Goal: Find contact information: Find contact information

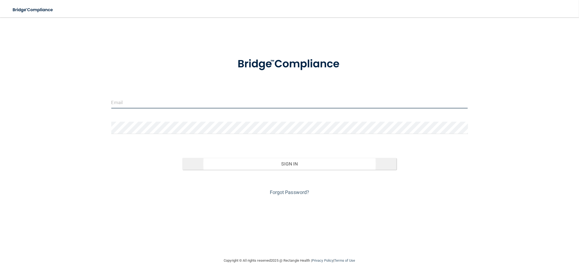
type input "[EMAIL_ADDRESS][DOMAIN_NAME]"
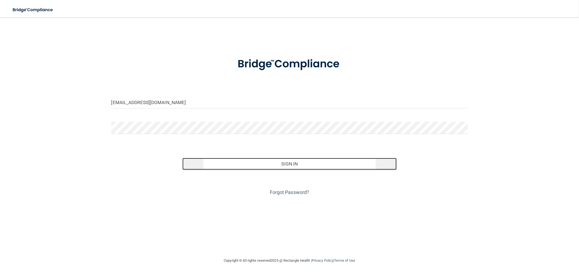
click at [265, 162] on button "Sign In" at bounding box center [289, 164] width 214 height 12
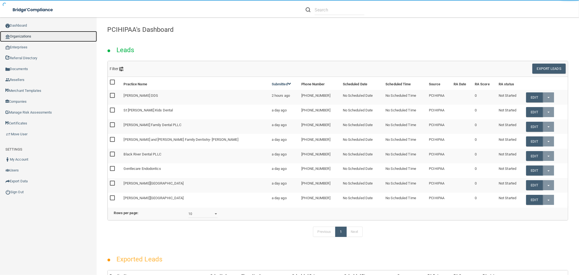
click at [20, 34] on link "Organizations" at bounding box center [48, 36] width 97 height 11
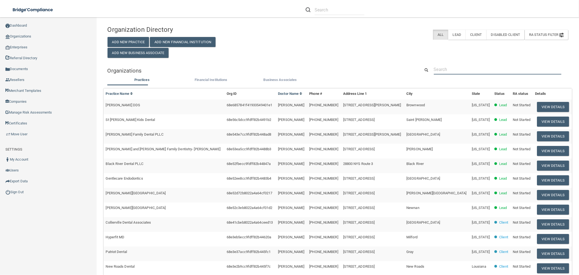
click at [466, 69] on input "text" at bounding box center [498, 69] width 128 height 10
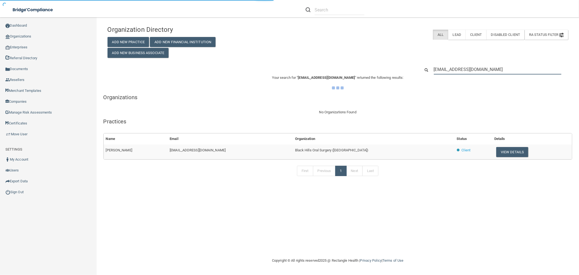
type input "[EMAIL_ADDRESS][DOMAIN_NAME]"
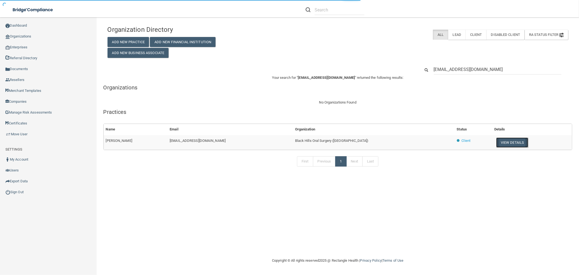
click at [507, 144] on button "View Details" at bounding box center [512, 142] width 32 height 10
click at [477, 68] on input "[EMAIL_ADDRESS][DOMAIN_NAME]" at bounding box center [498, 69] width 128 height 10
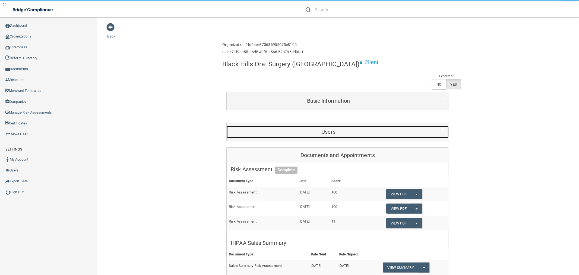
click at [299, 130] on h5 "Users" at bounding box center [328, 132] width 195 height 6
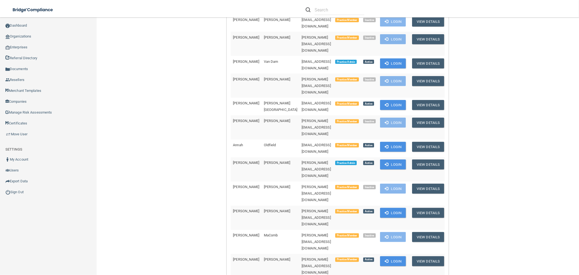
scroll to position [723, 0]
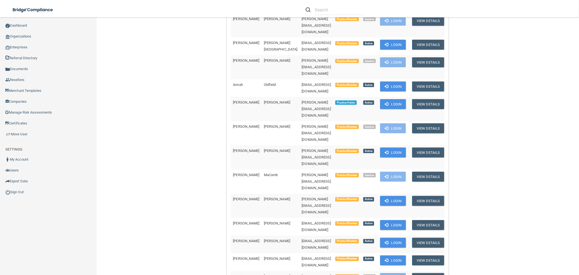
drag, startPoint x: 320, startPoint y: 152, endPoint x: 273, endPoint y: 153, distance: 46.1
copy span "[EMAIL_ADDRESS][DOMAIN_NAME]"
click at [15, 194] on link "Sign Out" at bounding box center [48, 191] width 97 height 11
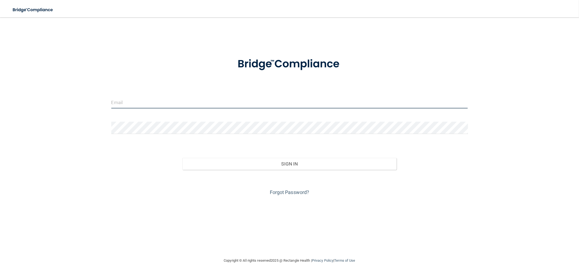
type input "[EMAIL_ADDRESS][DOMAIN_NAME]"
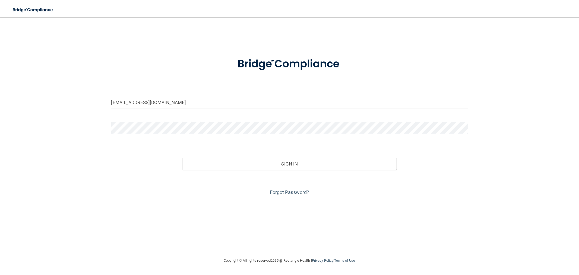
drag, startPoint x: 295, startPoint y: 192, endPoint x: 289, endPoint y: 185, distance: 8.8
click at [295, 192] on link "Forgot Password?" at bounding box center [290, 192] width 40 height 6
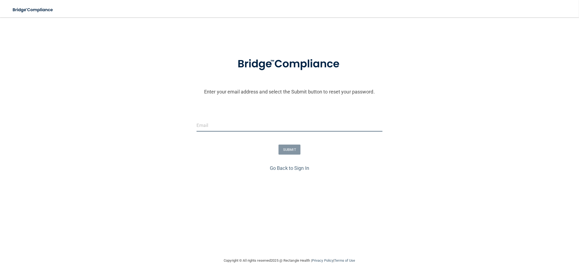
click at [224, 124] on input "email" at bounding box center [289, 125] width 186 height 12
paste input "[EMAIL_ADDRESS][DOMAIN_NAME]"
type input "[EMAIL_ADDRESS][DOMAIN_NAME]"
click at [293, 148] on button "SUBMIT" at bounding box center [289, 149] width 22 height 10
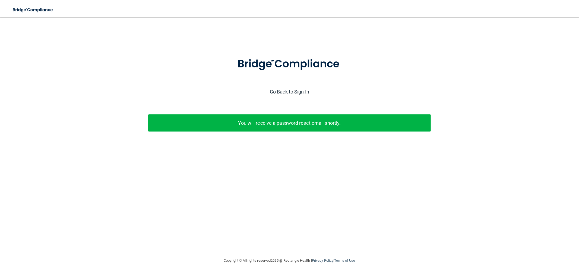
click at [303, 92] on link "Go Back to Sign In" at bounding box center [289, 92] width 39 height 6
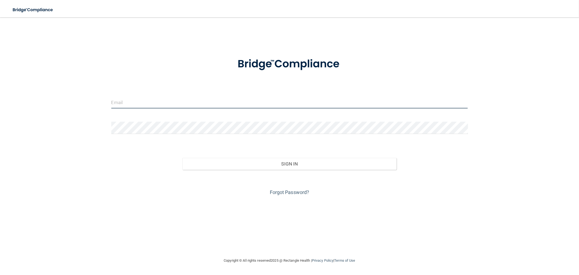
type input "[EMAIL_ADDRESS][DOMAIN_NAME]"
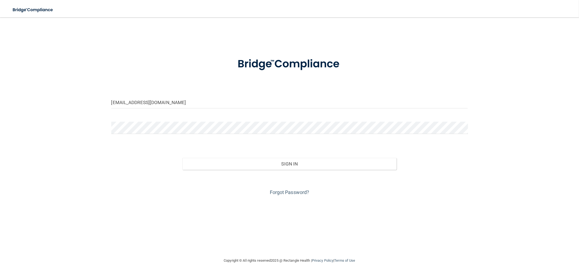
click at [92, 61] on div "[EMAIL_ADDRESS][DOMAIN_NAME] Invalid email/password. You don't have permission …" at bounding box center [289, 137] width 557 height 229
